Goal: Transaction & Acquisition: Purchase product/service

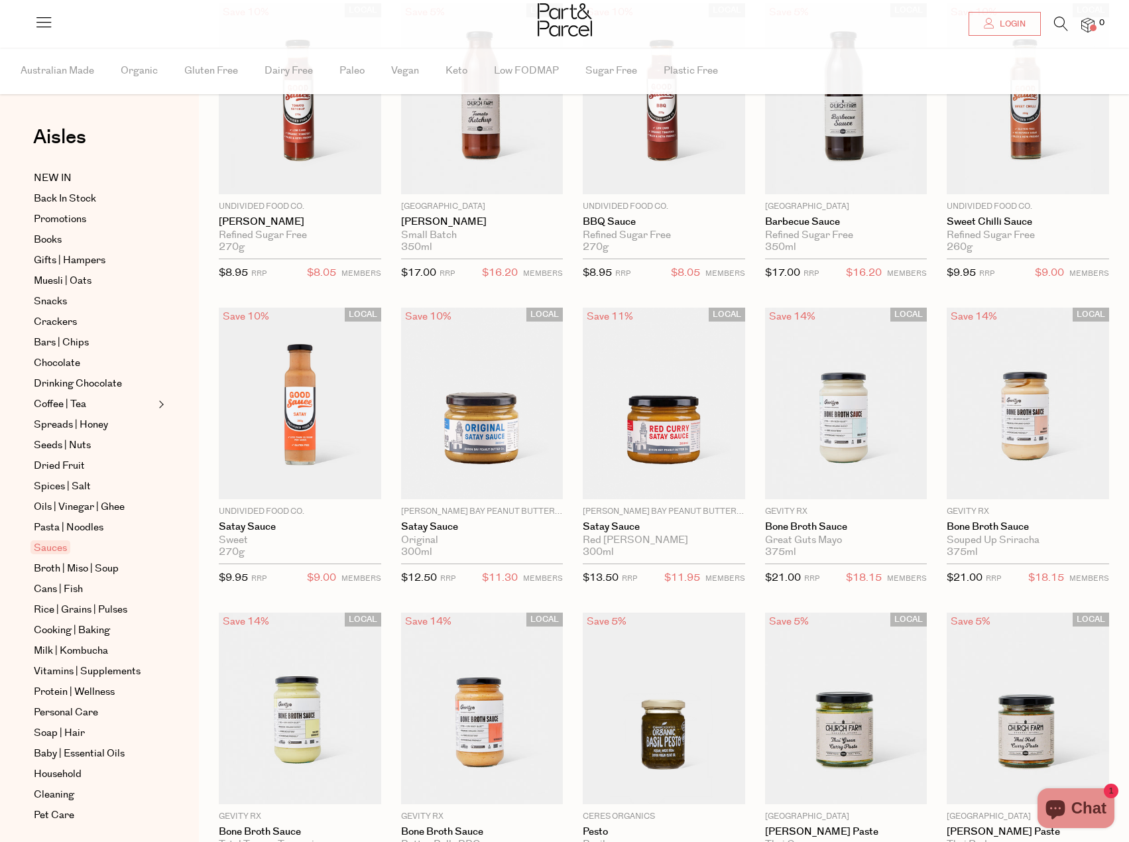
scroll to position [199, 0]
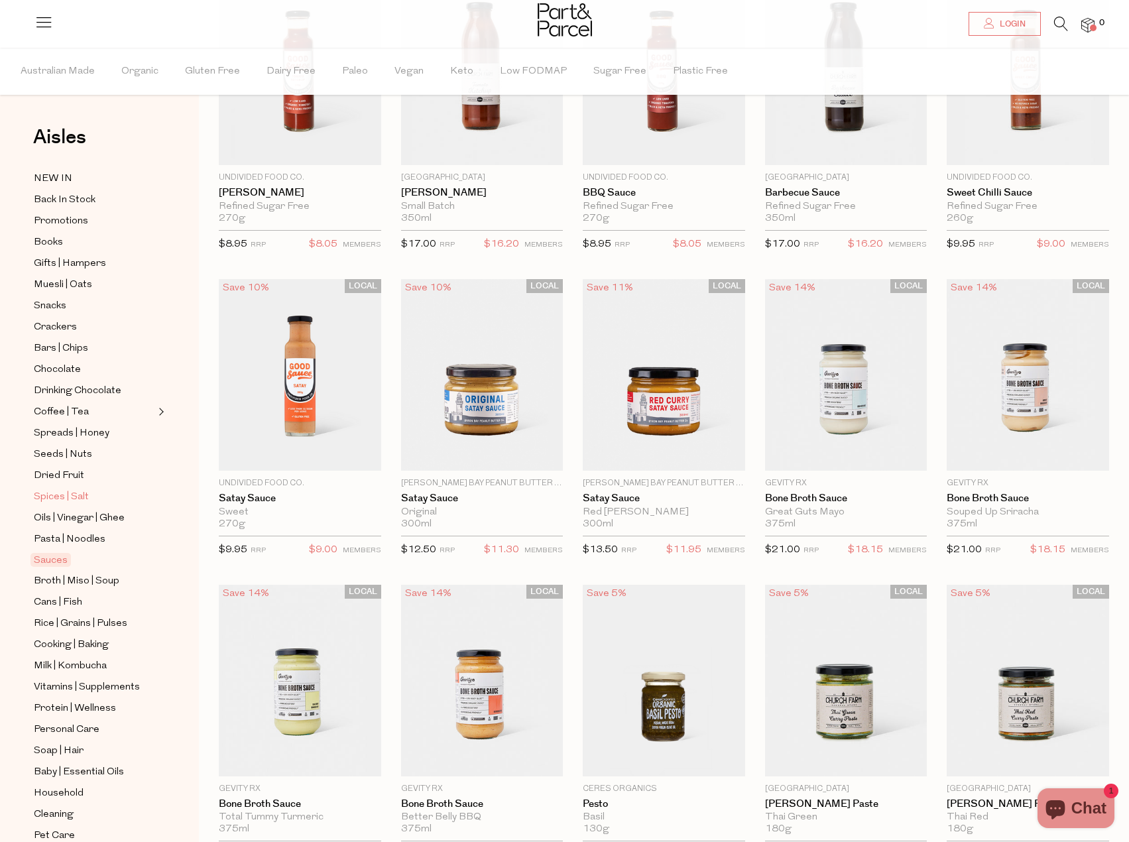
click at [66, 489] on span "Spices | Salt" at bounding box center [61, 497] width 55 height 16
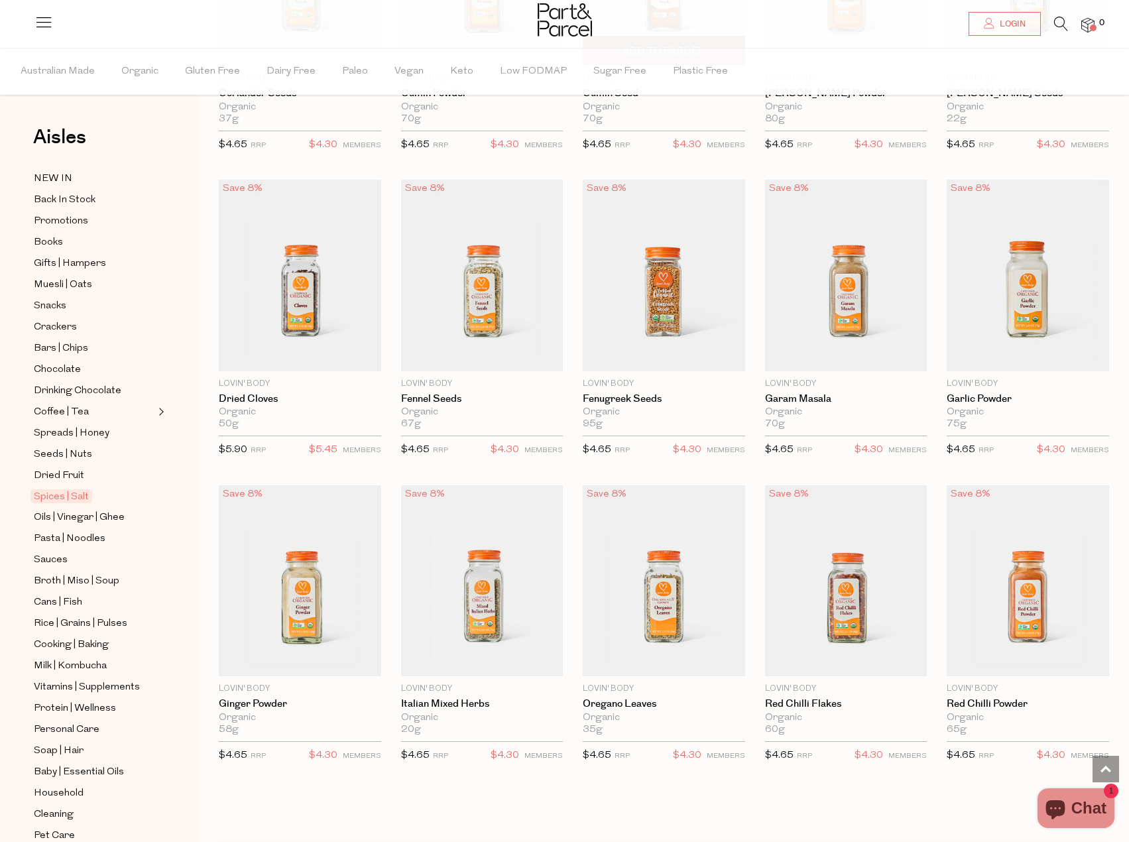
scroll to position [2783, 0]
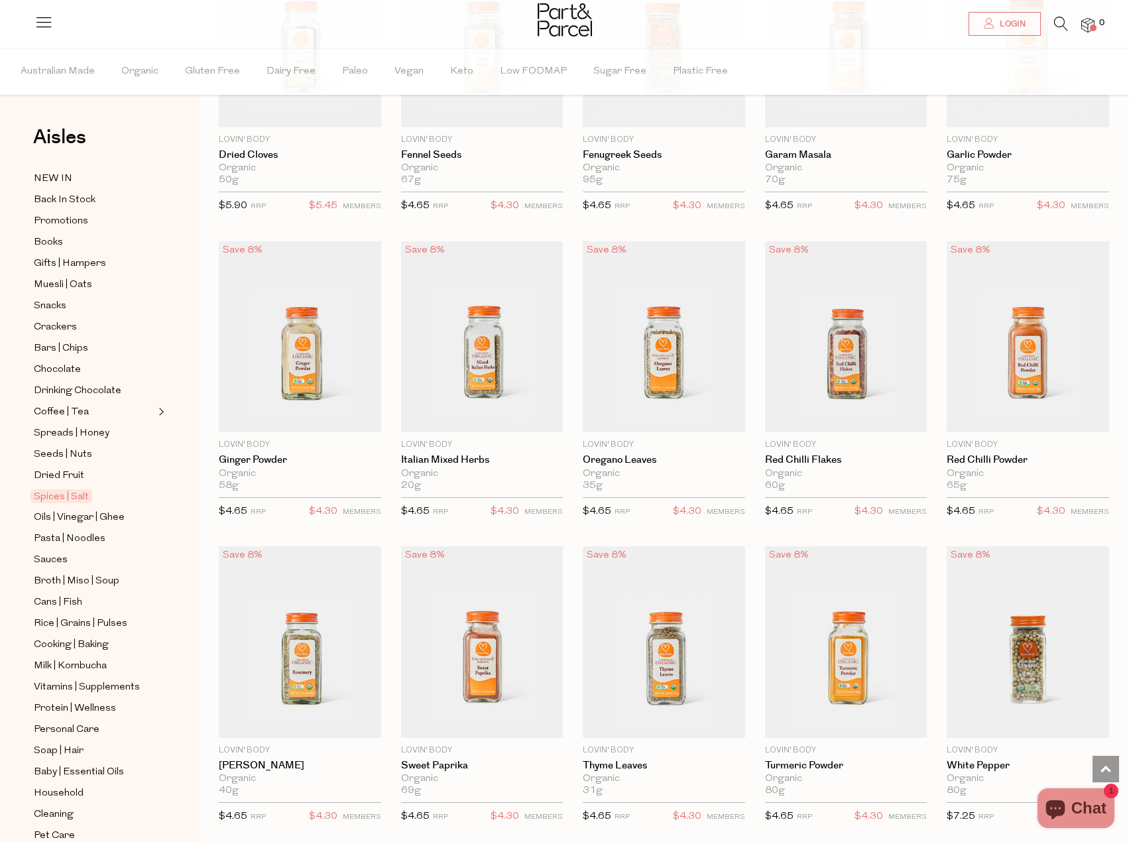
scroll to position [2828, 0]
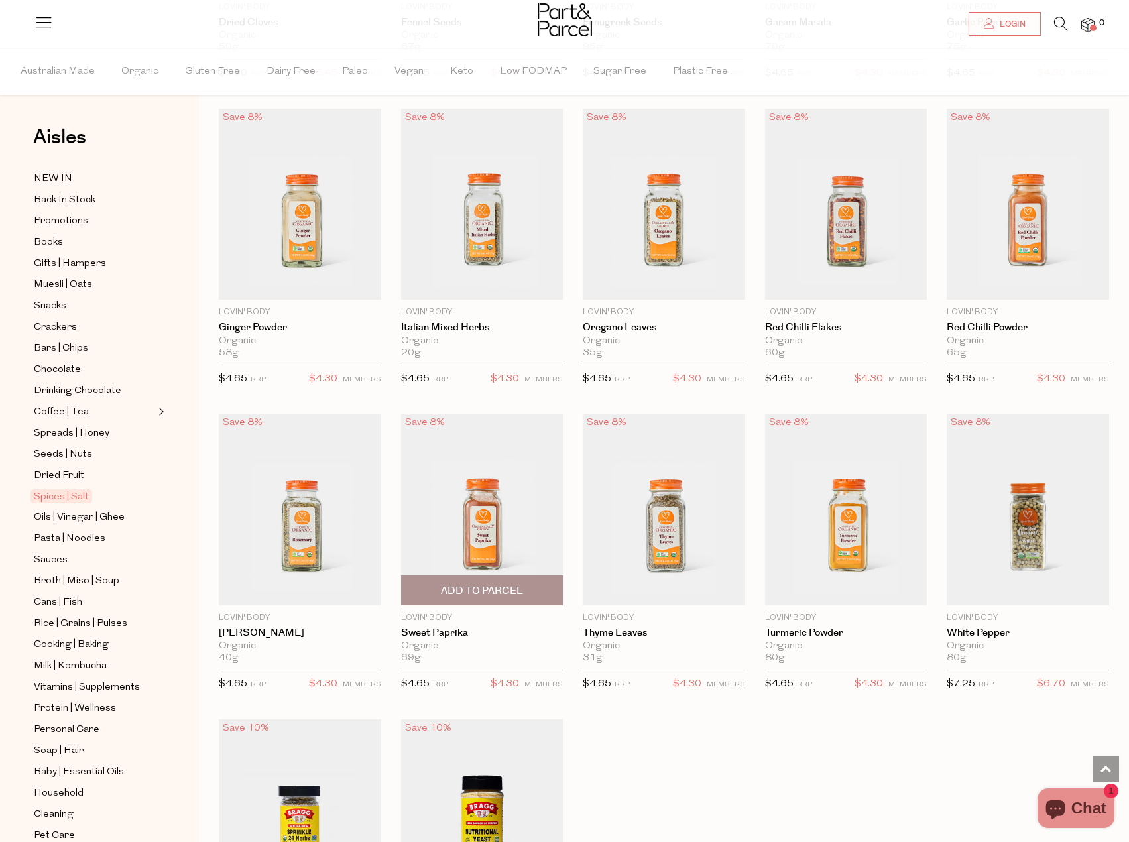
click at [493, 584] on span "Add To Parcel" at bounding box center [482, 591] width 82 height 14
click at [545, 582] on button "button" at bounding box center [544, 589] width 38 height 29
type input "2"
